Goal: Transaction & Acquisition: Subscribe to service/newsletter

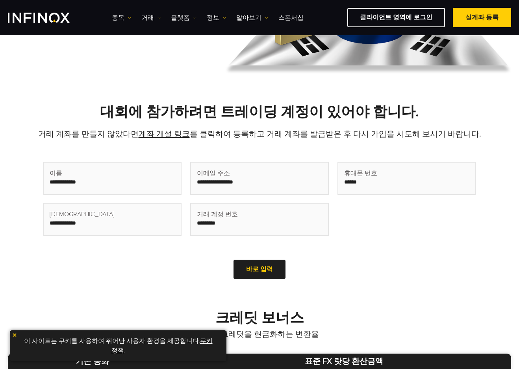
scroll to position [156, 0]
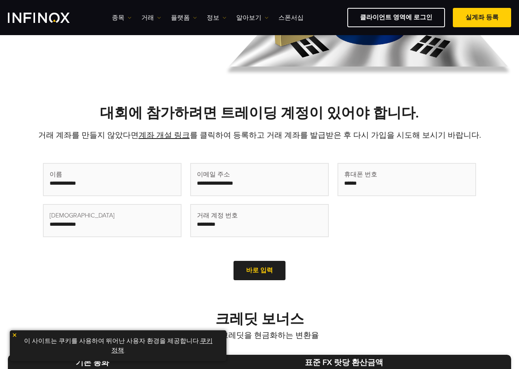
click at [380, 217] on div "휴대폰 번호 올바른 휴대폰 번호를 입력" at bounding box center [407, 204] width 139 height 82
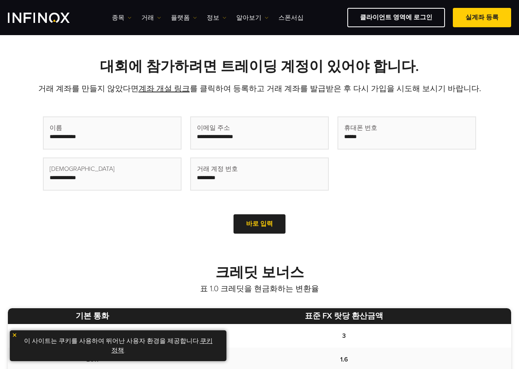
scroll to position [158, 0]
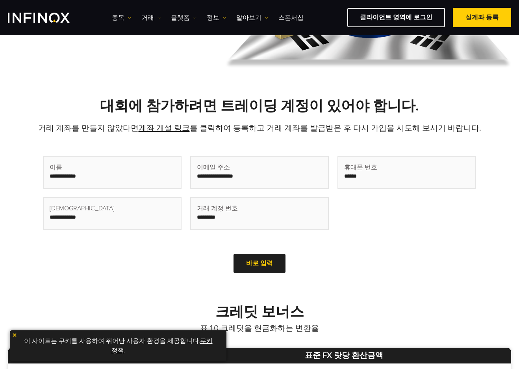
click at [346, 229] on div "휴대폰 번호 올바른 휴대폰 번호를 입력" at bounding box center [407, 197] width 139 height 82
